Goal: Task Accomplishment & Management: Manage account settings

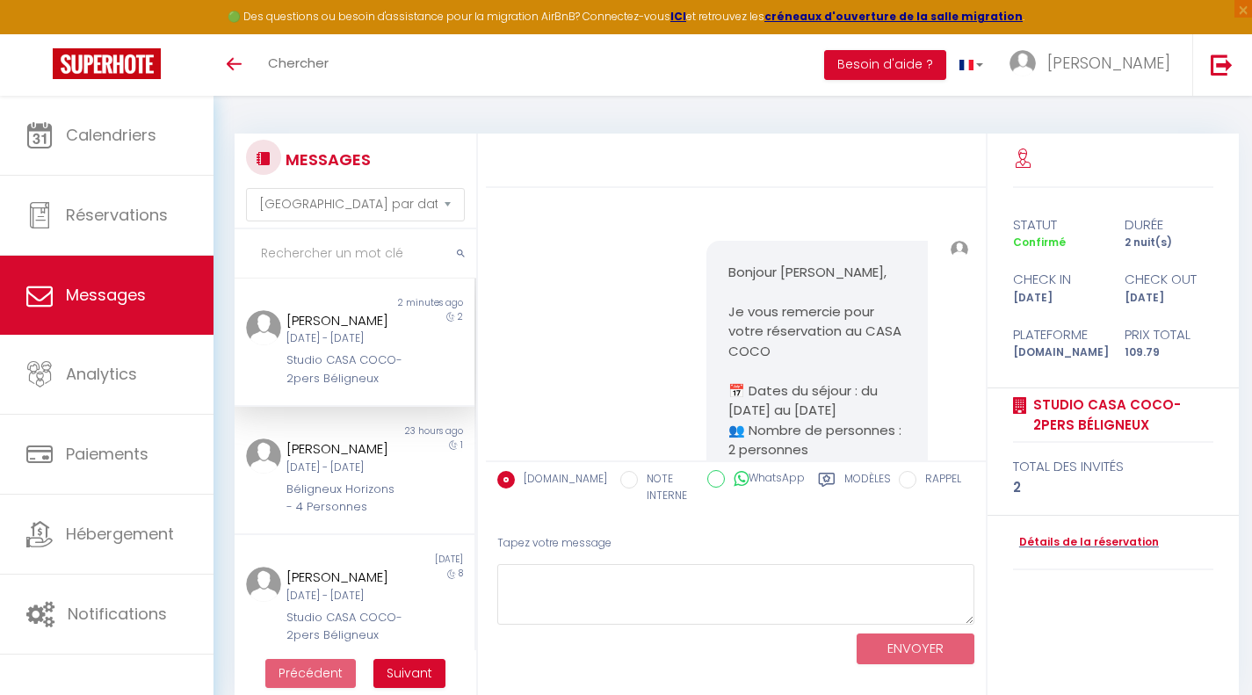
select select "message"
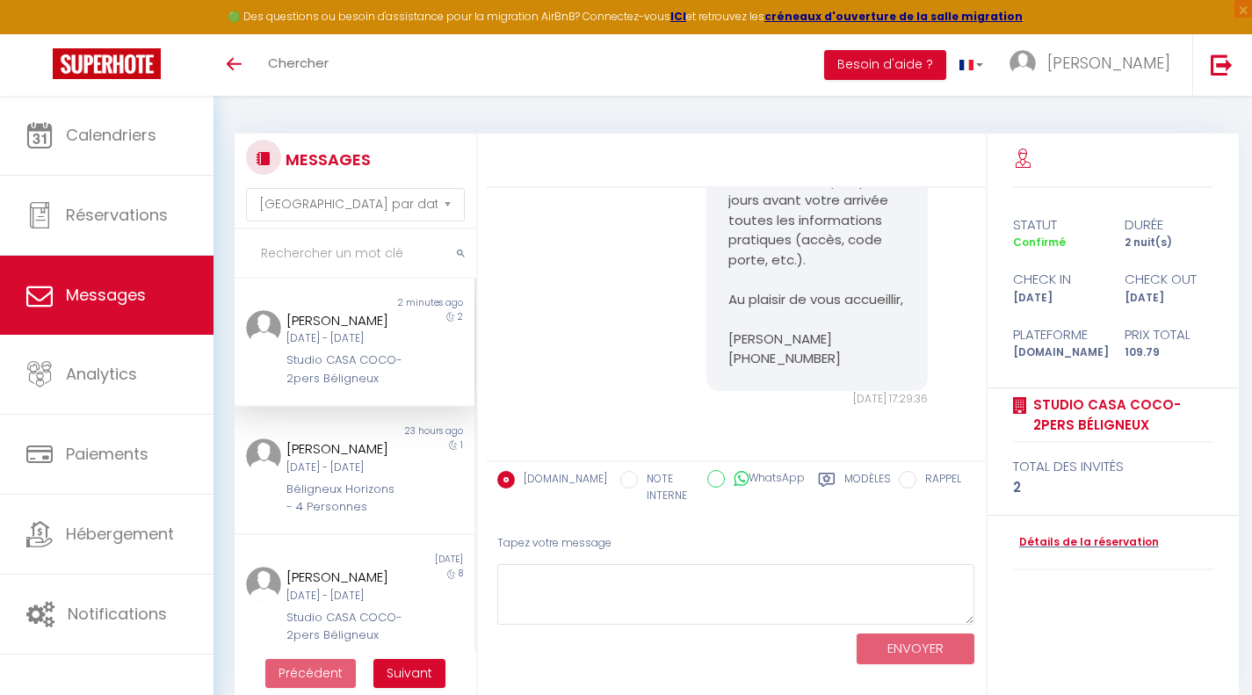
scroll to position [664, 0]
click at [347, 256] on input "text" at bounding box center [356, 253] width 242 height 49
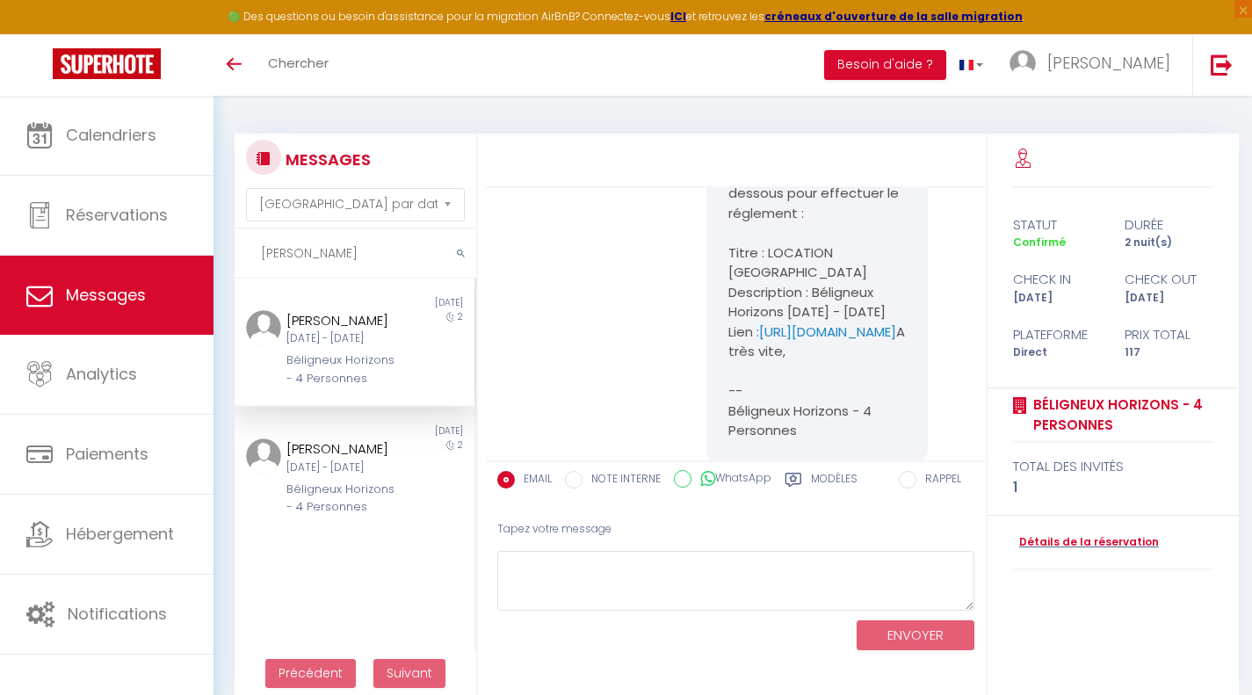
scroll to position [3671, 0]
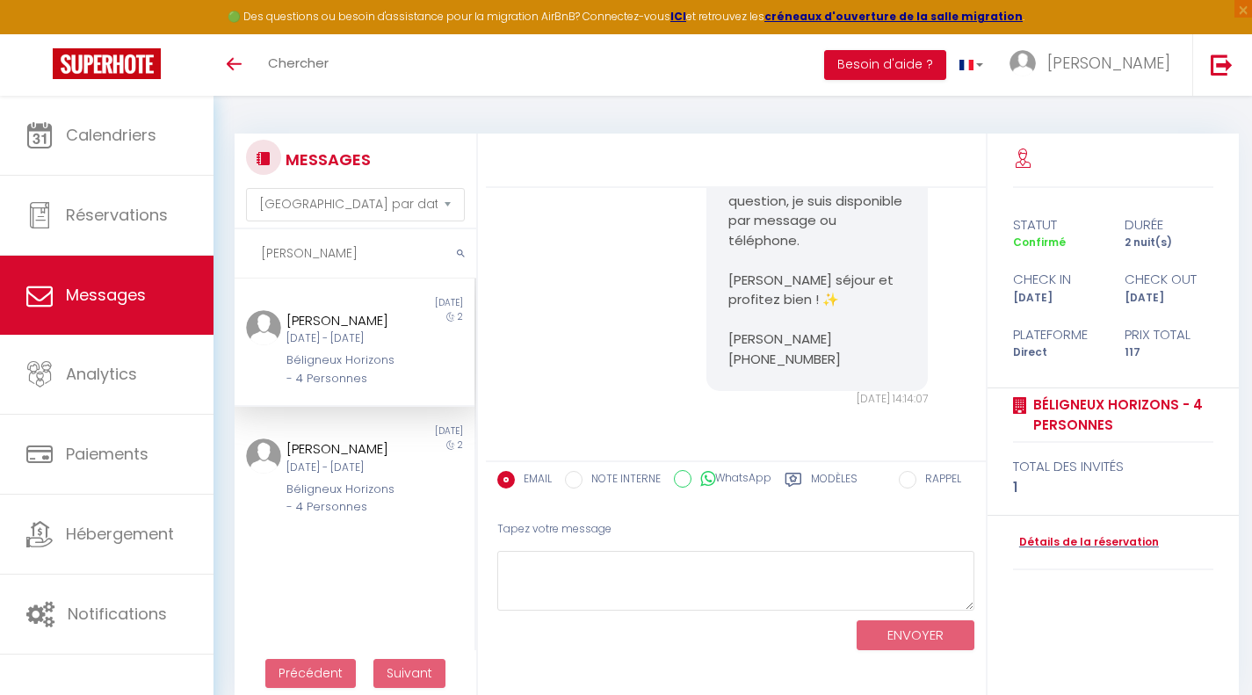
type input "[PERSON_NAME]"
click at [347, 347] on div "[DATE] - [DATE]" at bounding box center [344, 338] width 117 height 17
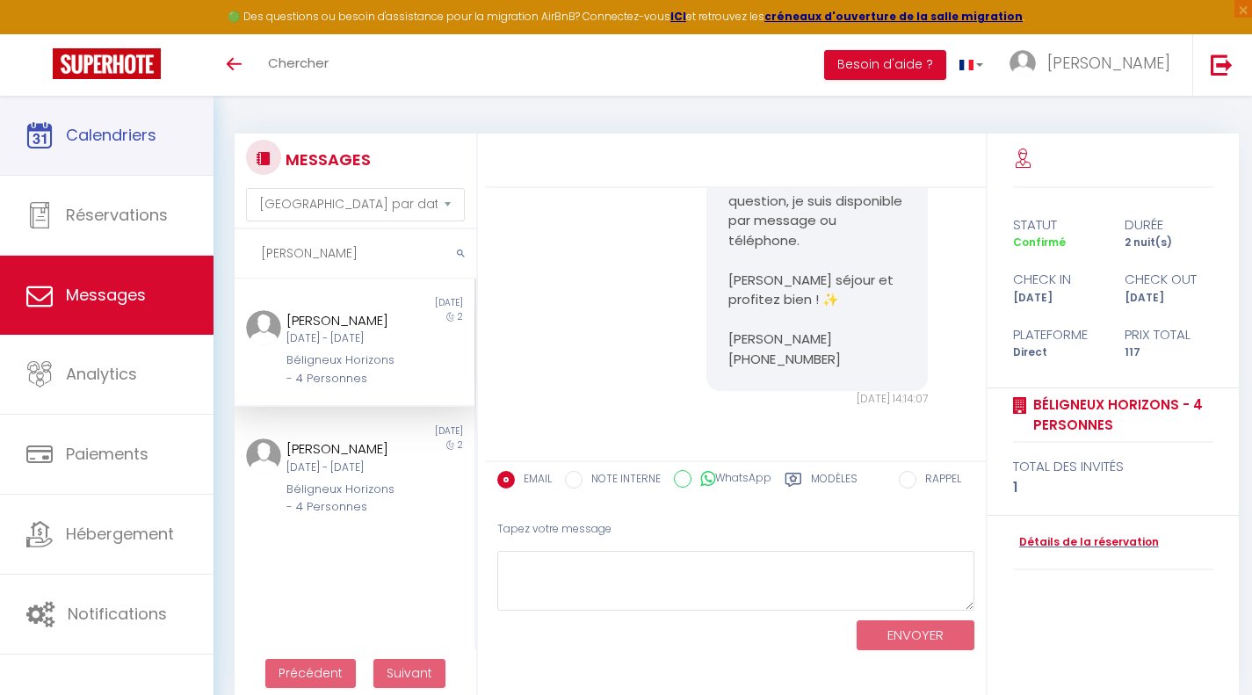
click at [158, 147] on link "Calendriers" at bounding box center [107, 135] width 214 height 79
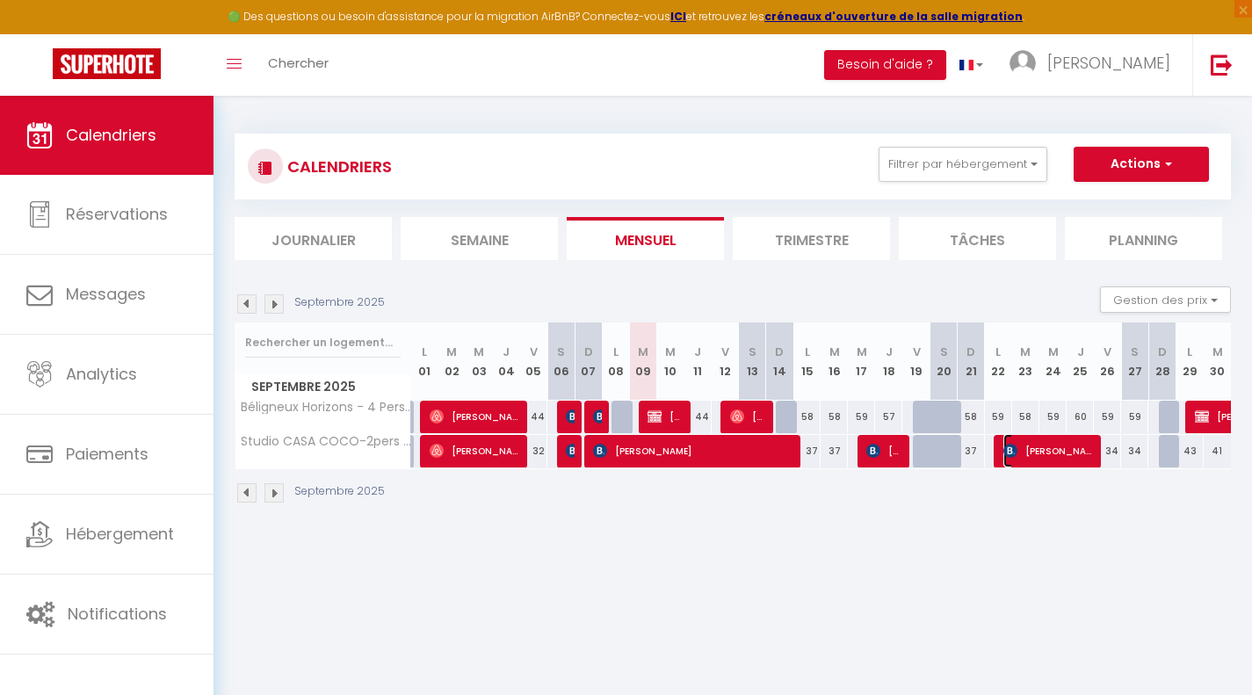
click at [1004, 459] on span "[PERSON_NAME]" at bounding box center [1049, 450] width 91 height 33
select select "OK"
select select "KO"
select select "0"
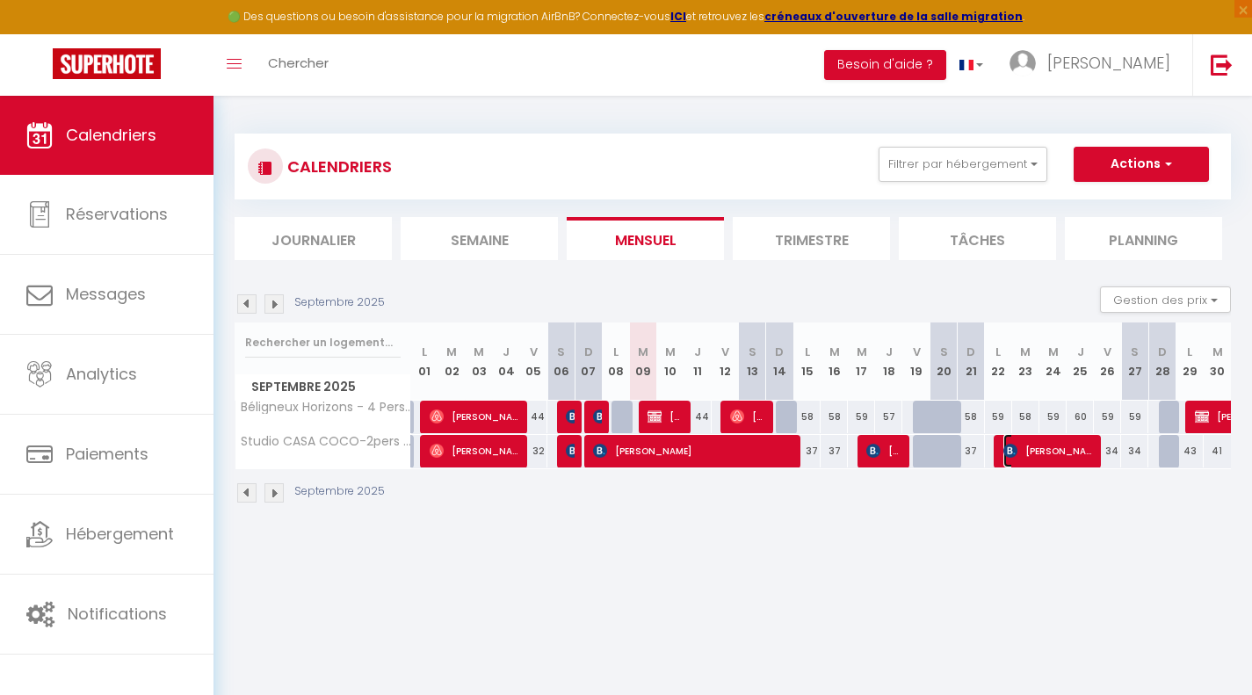
select select "1"
select select
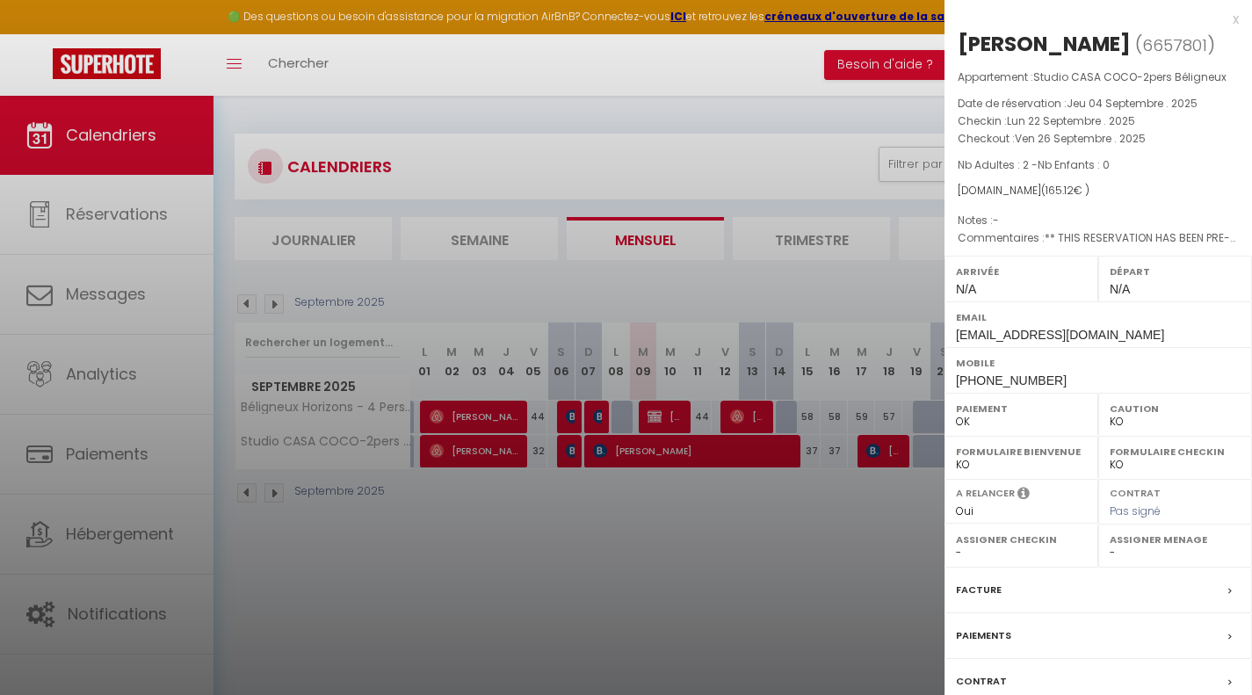
click at [1221, 19] on div "x" at bounding box center [1092, 19] width 294 height 21
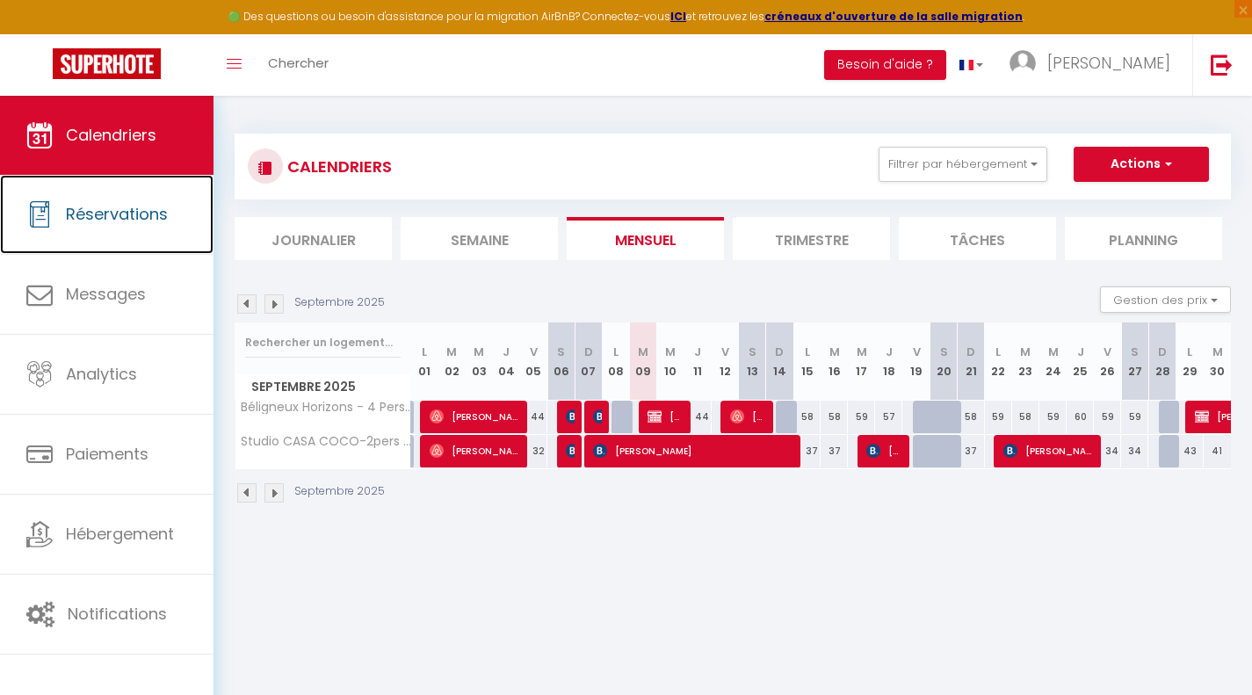
click at [150, 202] on link "Réservations" at bounding box center [107, 214] width 214 height 79
select select "not_cancelled"
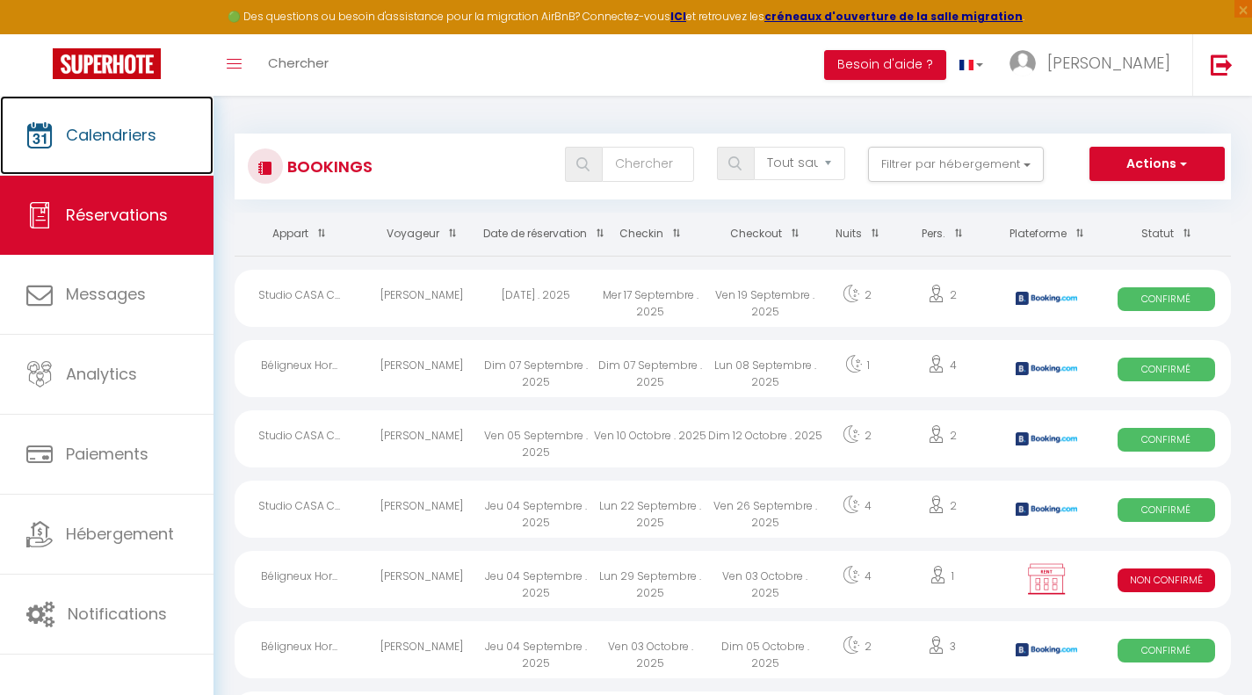
click at [58, 132] on link "Calendriers" at bounding box center [107, 135] width 214 height 79
